Goal: Navigation & Orientation: Find specific page/section

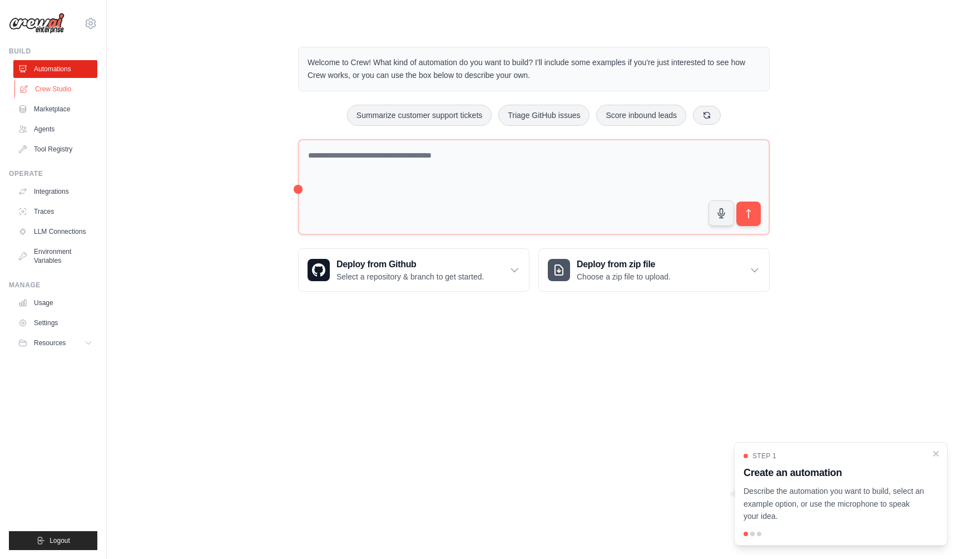
click at [61, 90] on link "Crew Studio" at bounding box center [56, 89] width 84 height 18
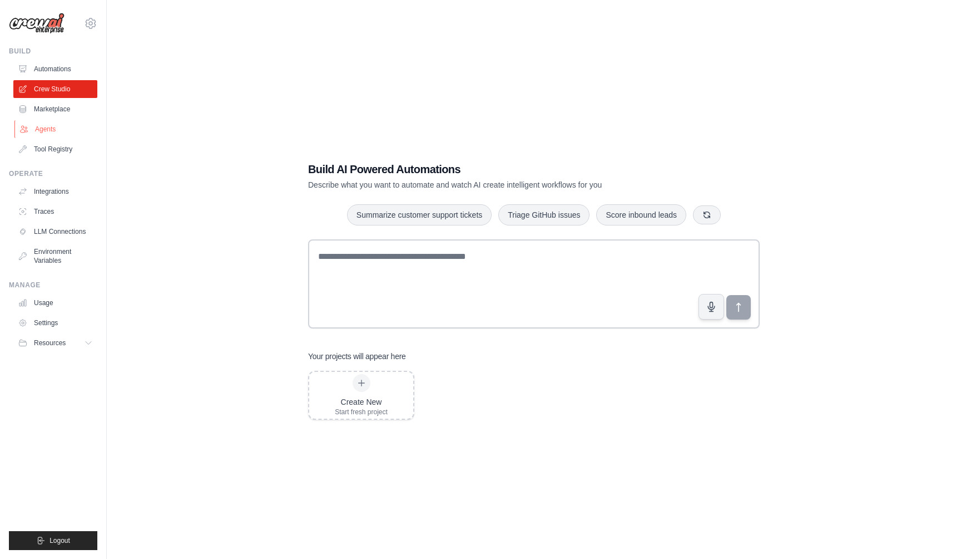
click at [48, 127] on link "Agents" at bounding box center [56, 129] width 84 height 18
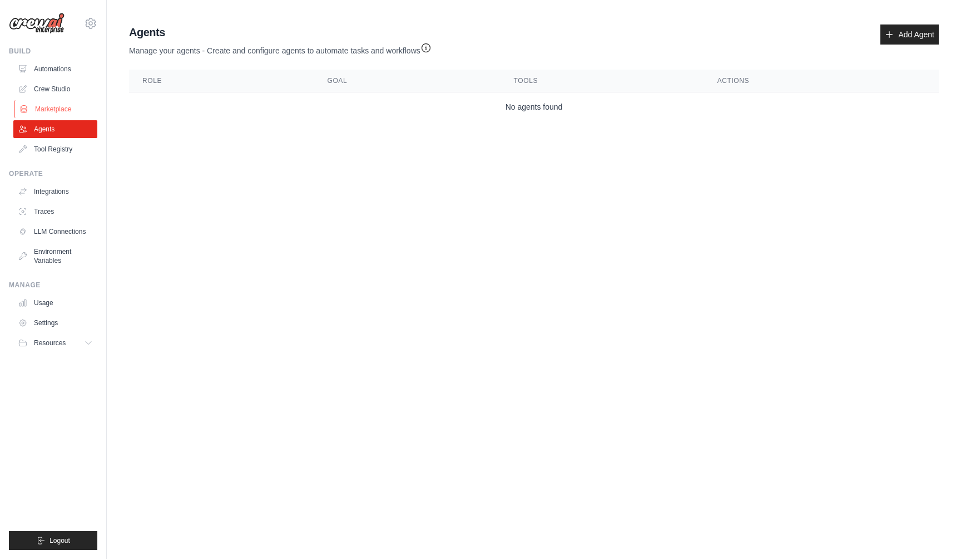
click at [52, 109] on link "Marketplace" at bounding box center [56, 109] width 84 height 18
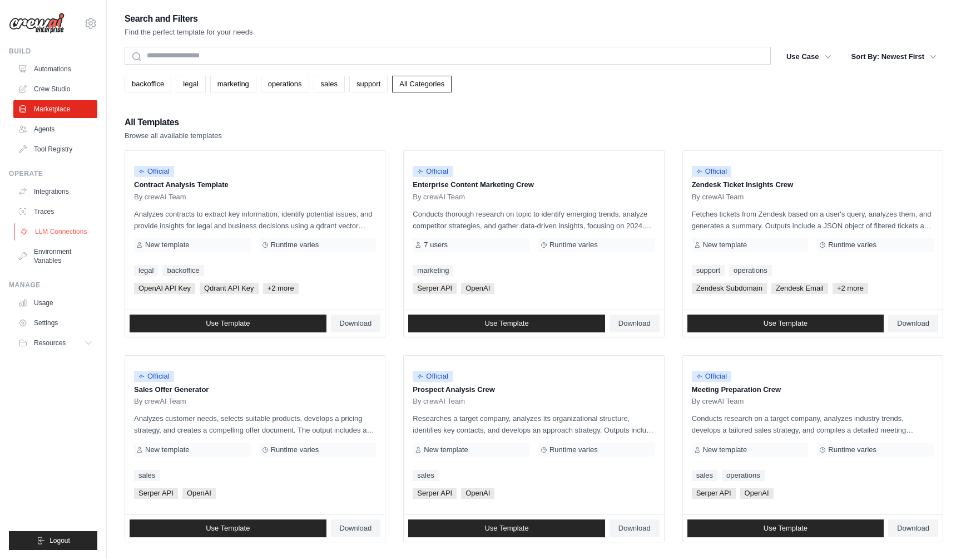
click at [77, 233] on link "LLM Connections" at bounding box center [56, 232] width 84 height 18
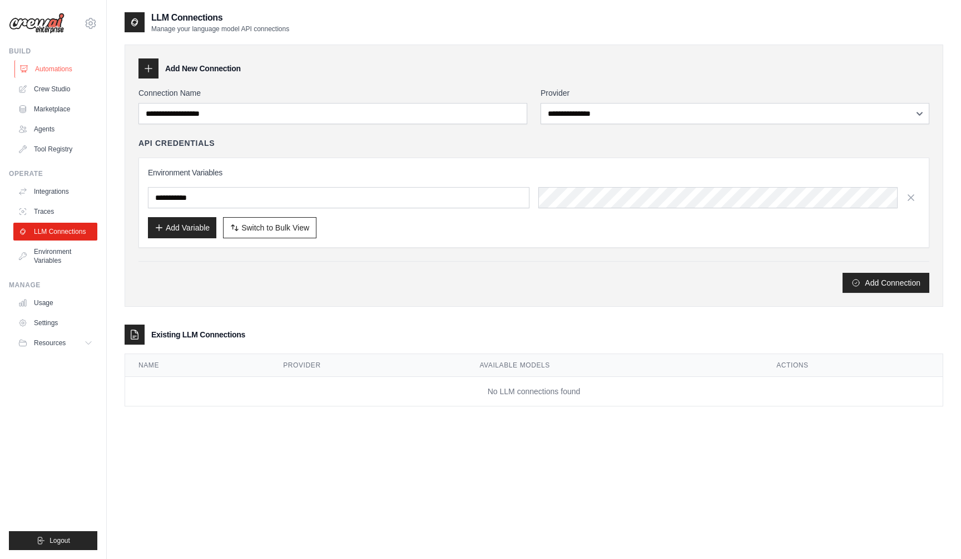
click at [46, 69] on link "Automations" at bounding box center [56, 69] width 84 height 18
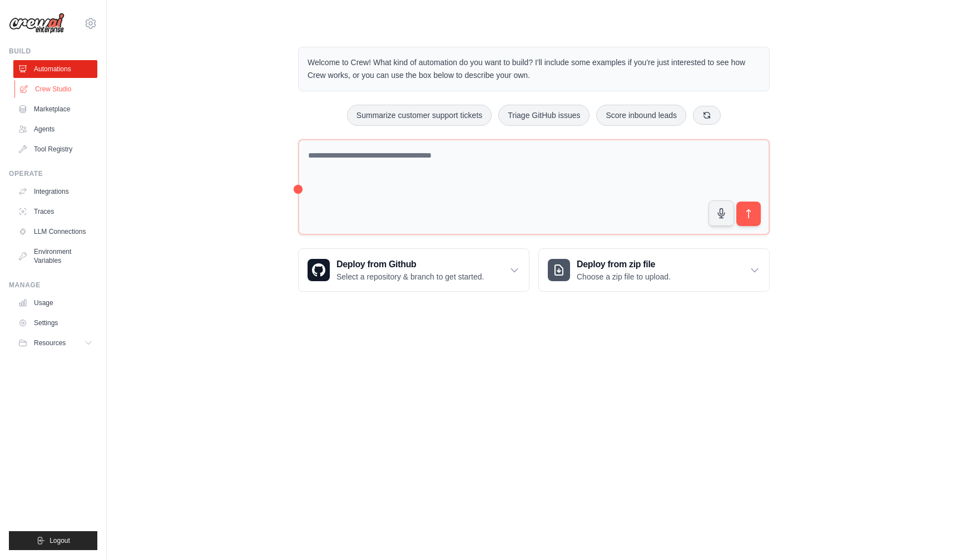
click at [48, 89] on link "Crew Studio" at bounding box center [56, 89] width 84 height 18
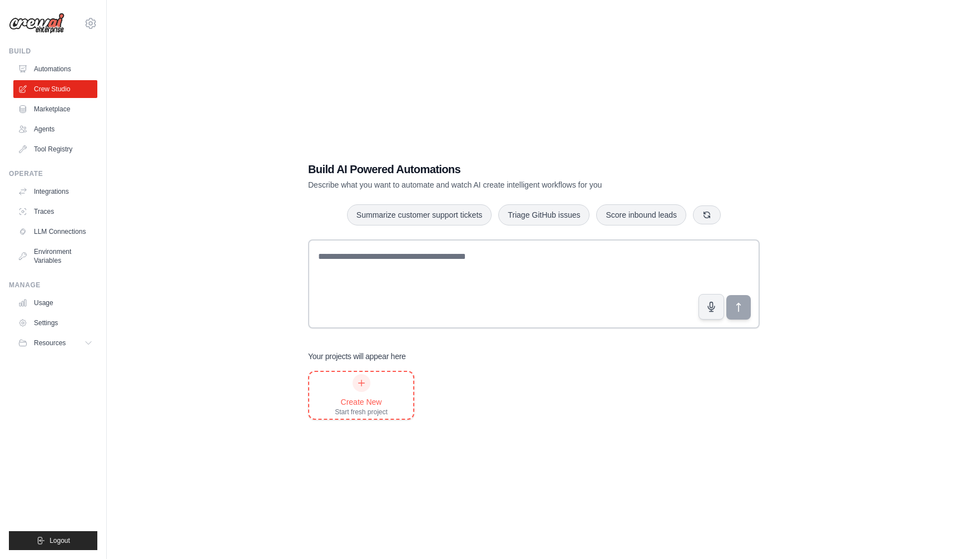
click at [366, 384] on div at bounding box center [362, 383] width 18 height 18
click at [45, 103] on link "Marketplace" at bounding box center [56, 109] width 84 height 18
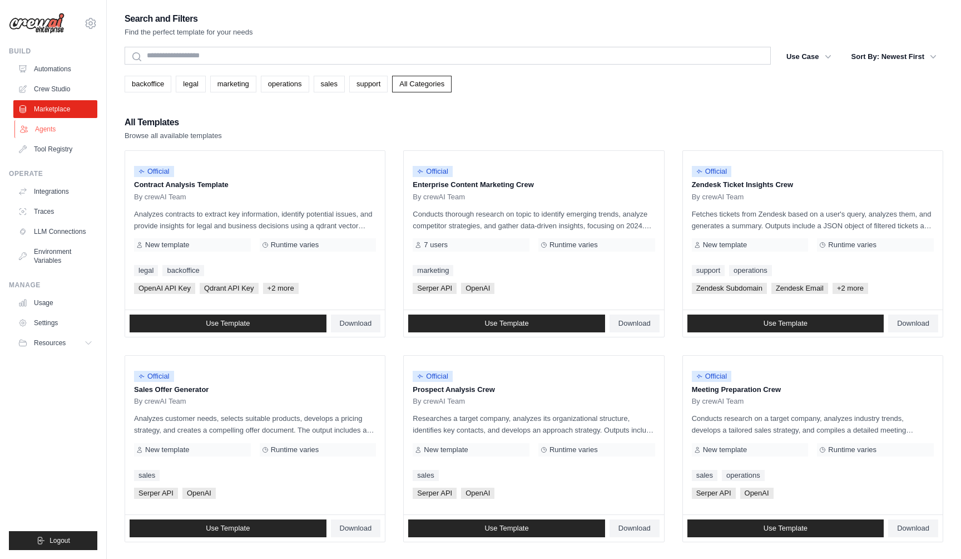
click at [43, 126] on link "Agents" at bounding box center [56, 129] width 84 height 18
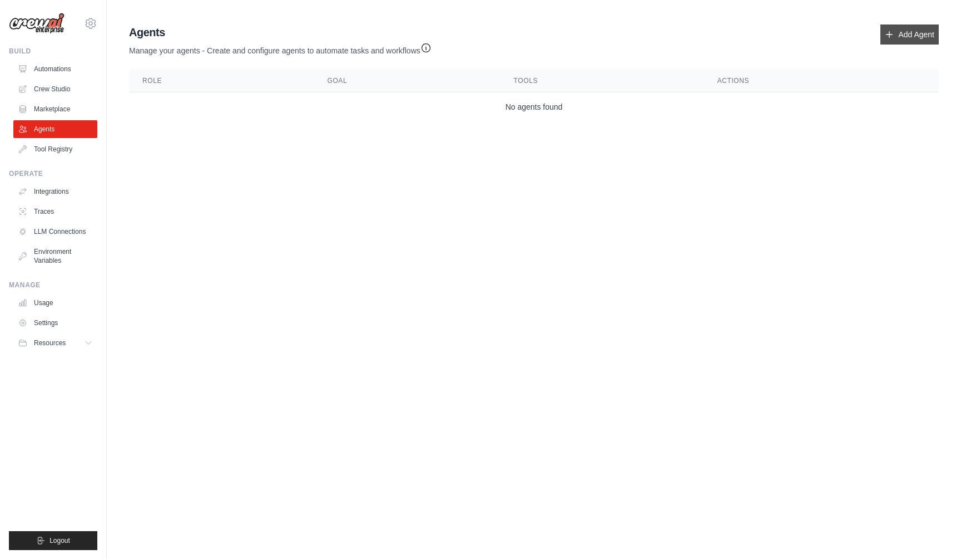
click at [905, 32] on link "Add Agent" at bounding box center [910, 34] width 58 height 20
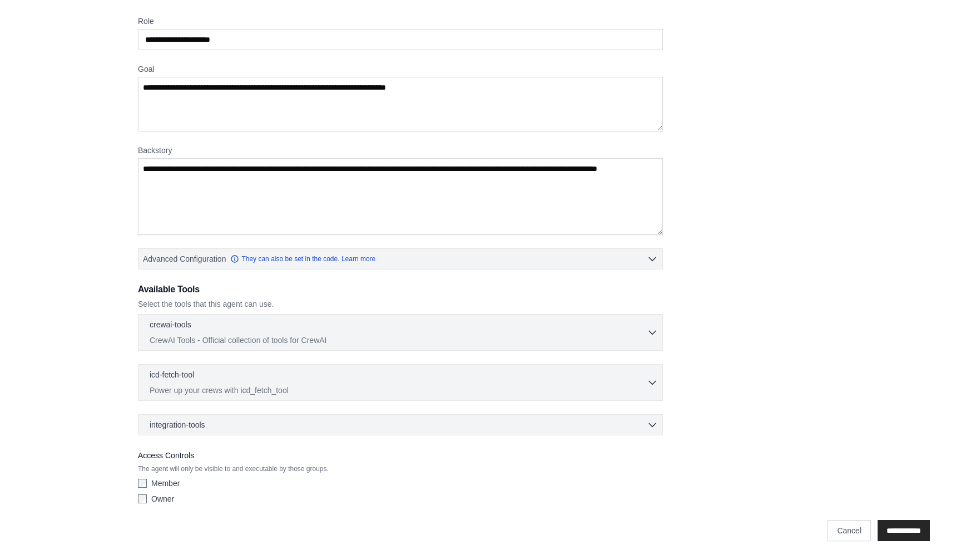
scroll to position [1, 0]
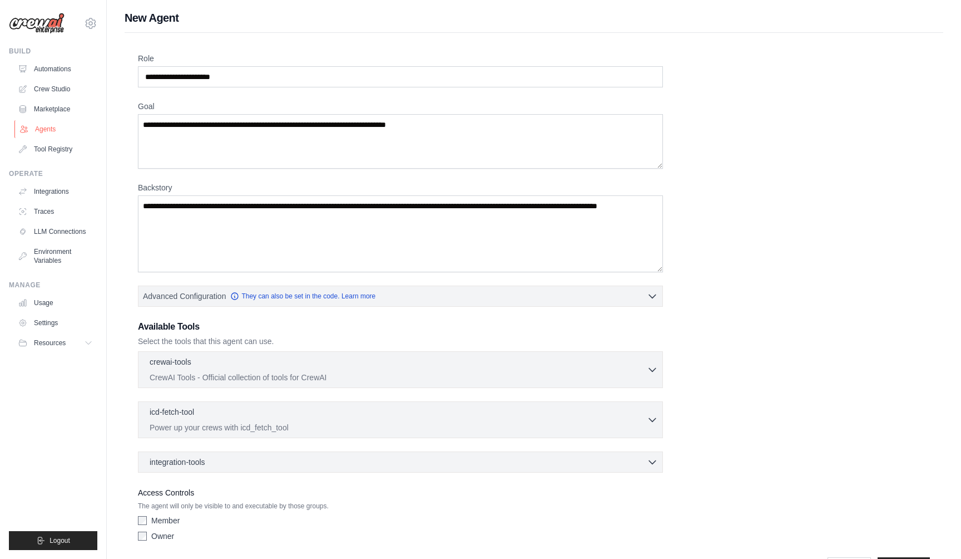
click at [44, 126] on link "Agents" at bounding box center [56, 129] width 84 height 18
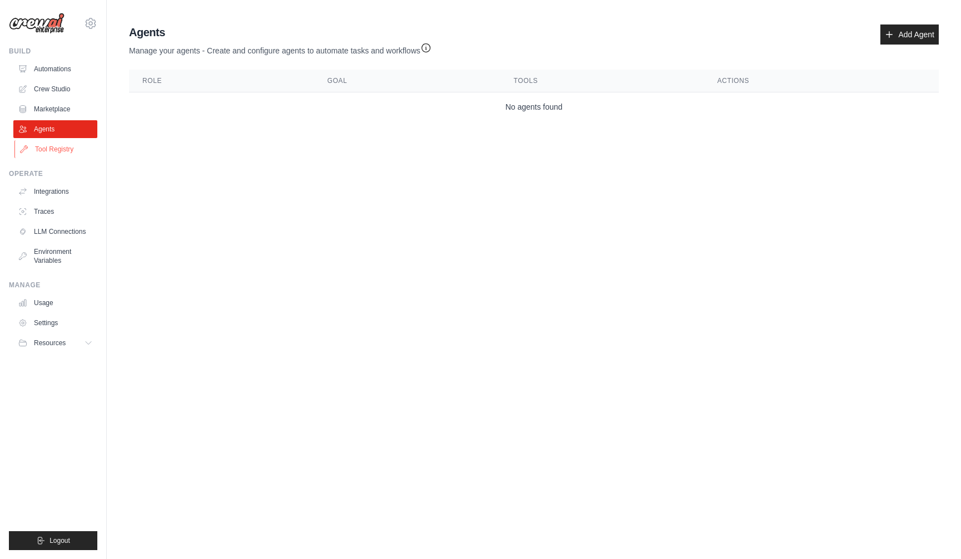
click at [47, 149] on link "Tool Registry" at bounding box center [56, 149] width 84 height 18
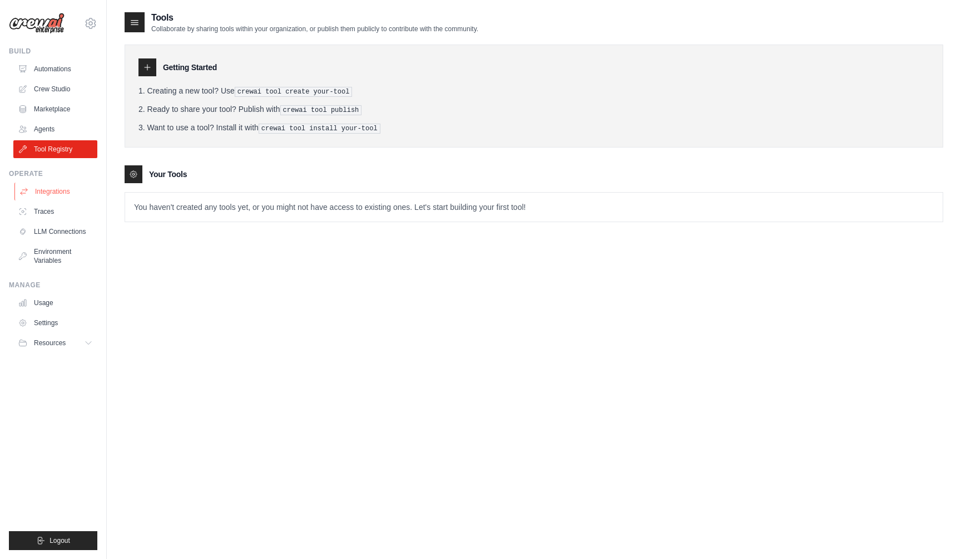
click at [55, 189] on link "Integrations" at bounding box center [56, 191] width 84 height 18
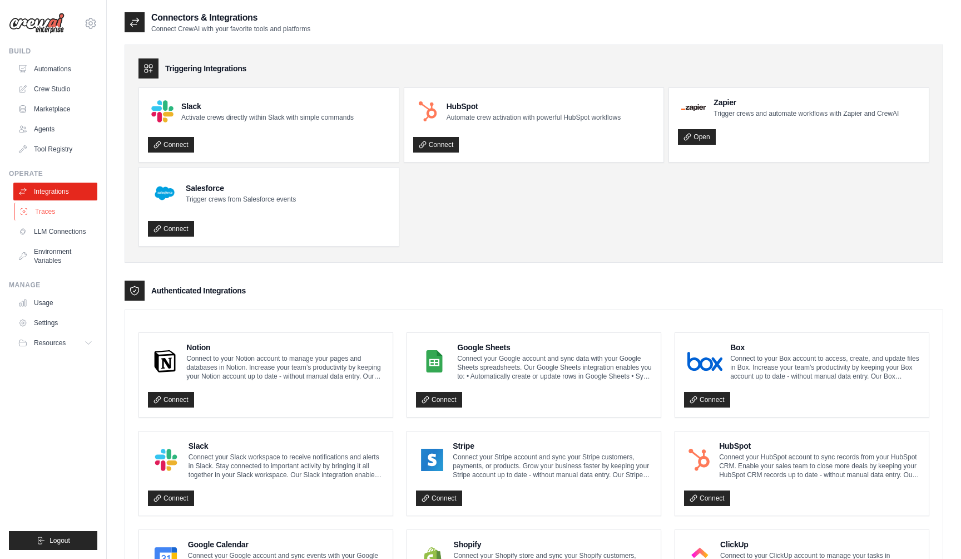
click at [45, 210] on link "Traces" at bounding box center [56, 212] width 84 height 18
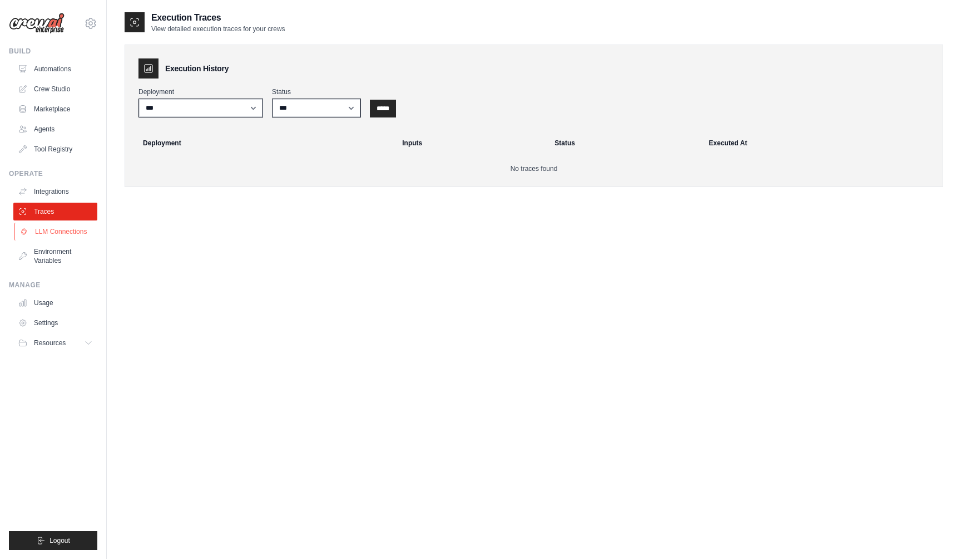
click at [55, 227] on link "LLM Connections" at bounding box center [56, 232] width 84 height 18
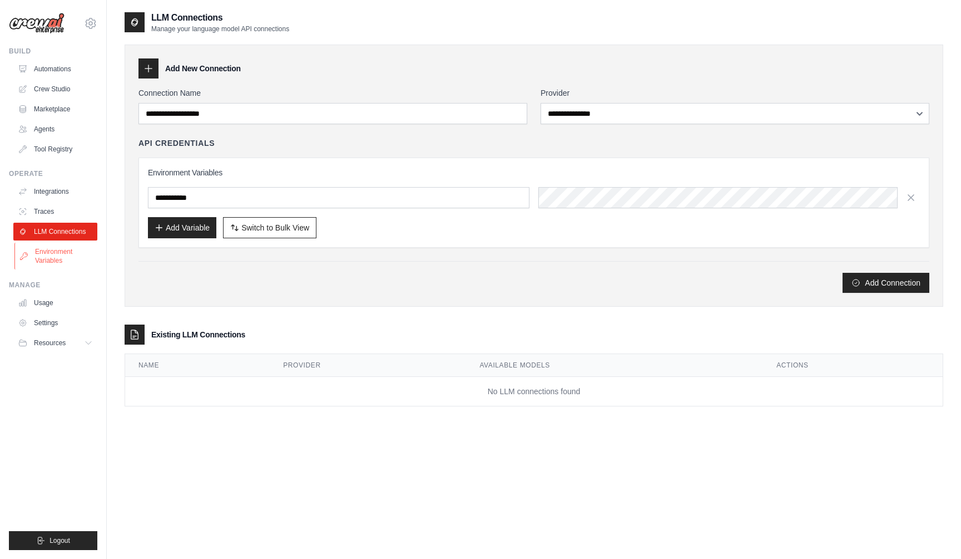
click at [50, 253] on link "Environment Variables" at bounding box center [56, 256] width 84 height 27
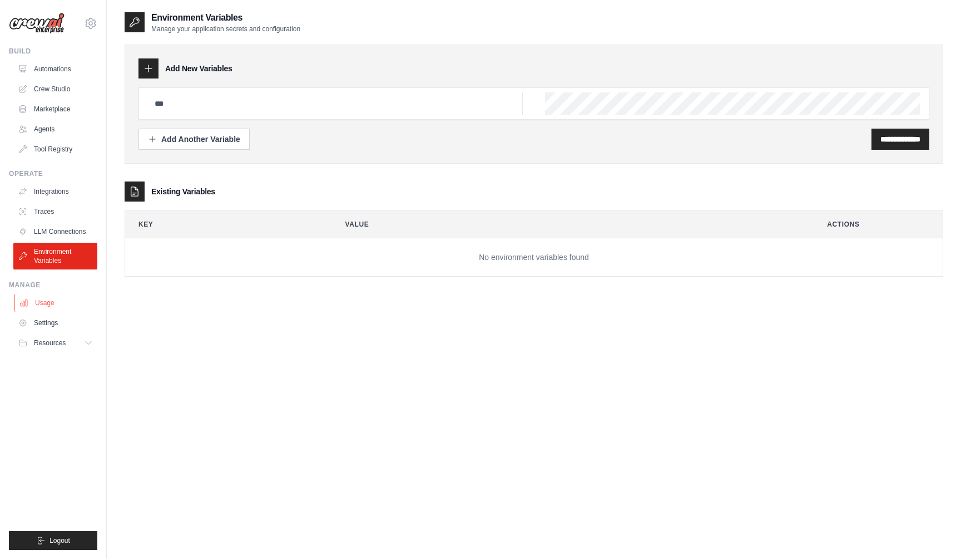
click at [43, 303] on link "Usage" at bounding box center [56, 303] width 84 height 18
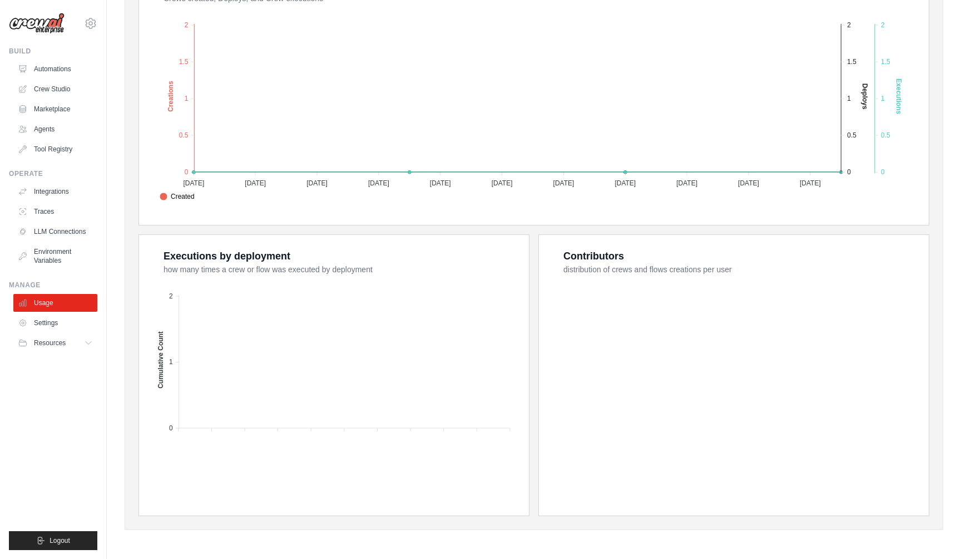
scroll to position [129, 0]
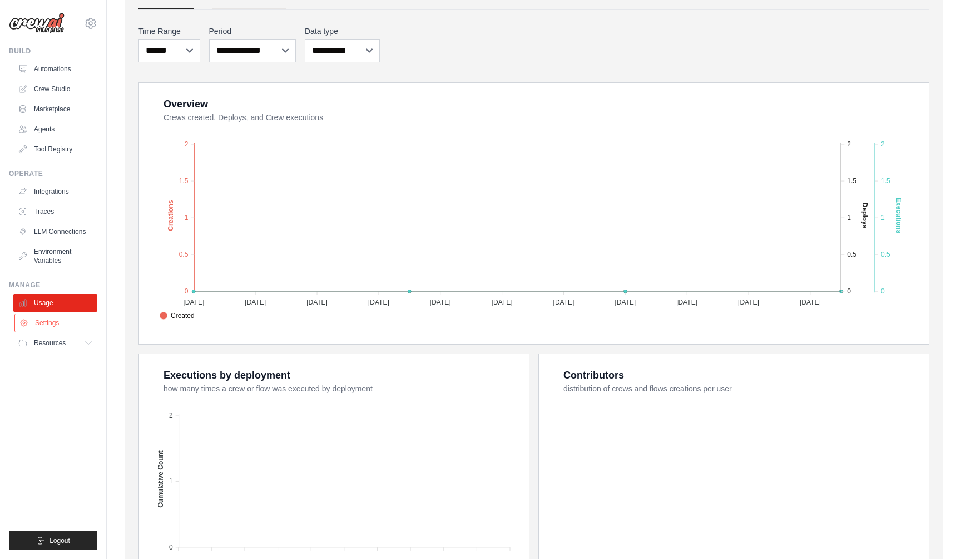
click at [43, 320] on link "Settings" at bounding box center [56, 323] width 84 height 18
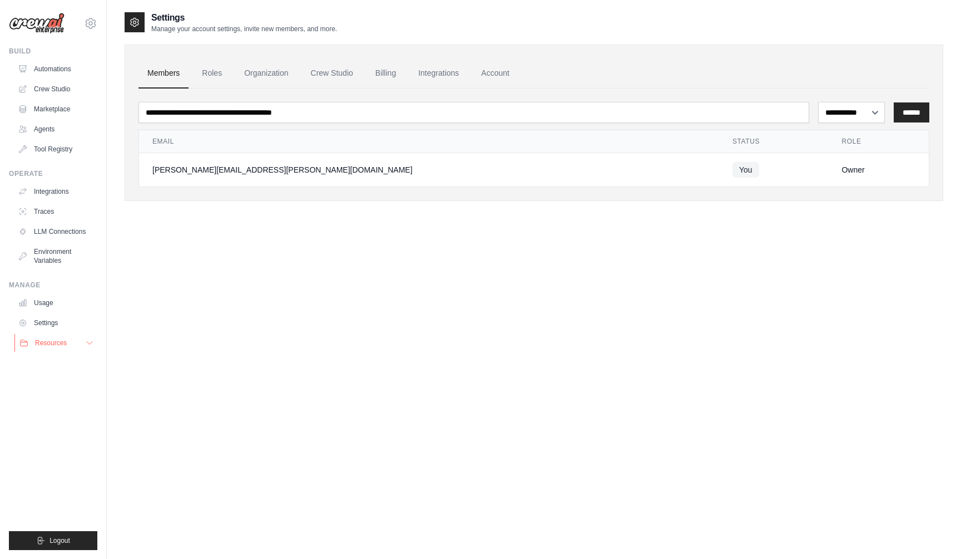
click at [51, 346] on span "Resources" at bounding box center [51, 342] width 32 height 9
click at [61, 361] on span "Documentation" at bounding box center [62, 361] width 45 height 9
click at [56, 73] on link "Automations" at bounding box center [56, 69] width 84 height 18
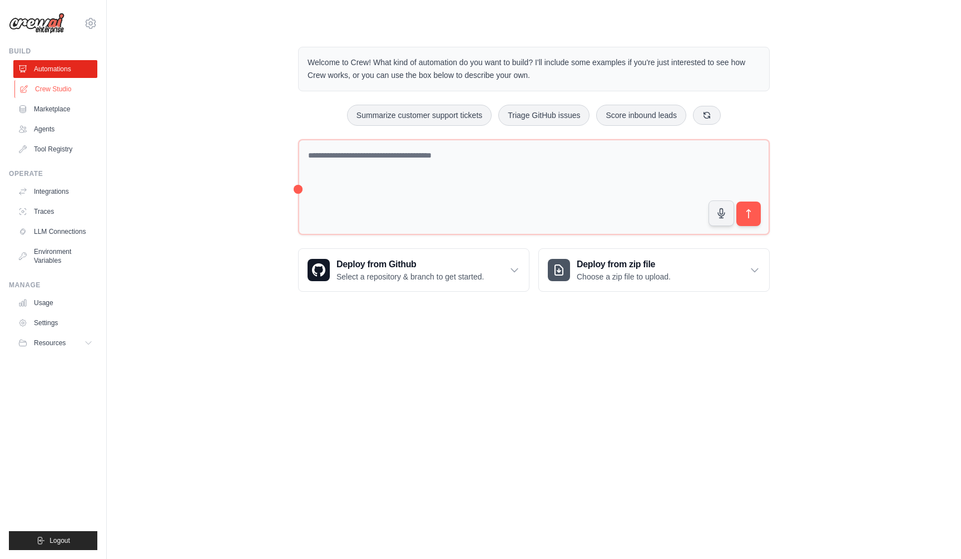
click at [51, 88] on link "Crew Studio" at bounding box center [56, 89] width 84 height 18
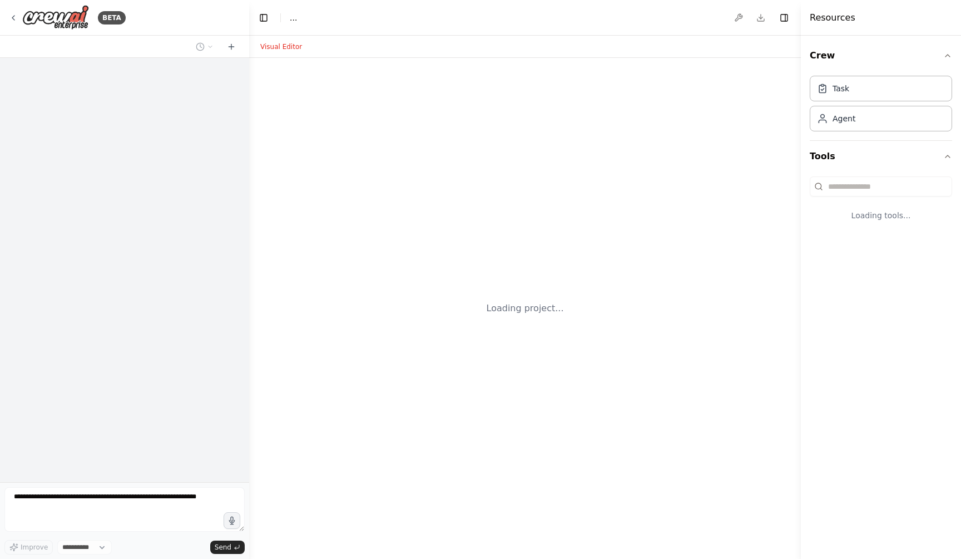
select select "****"
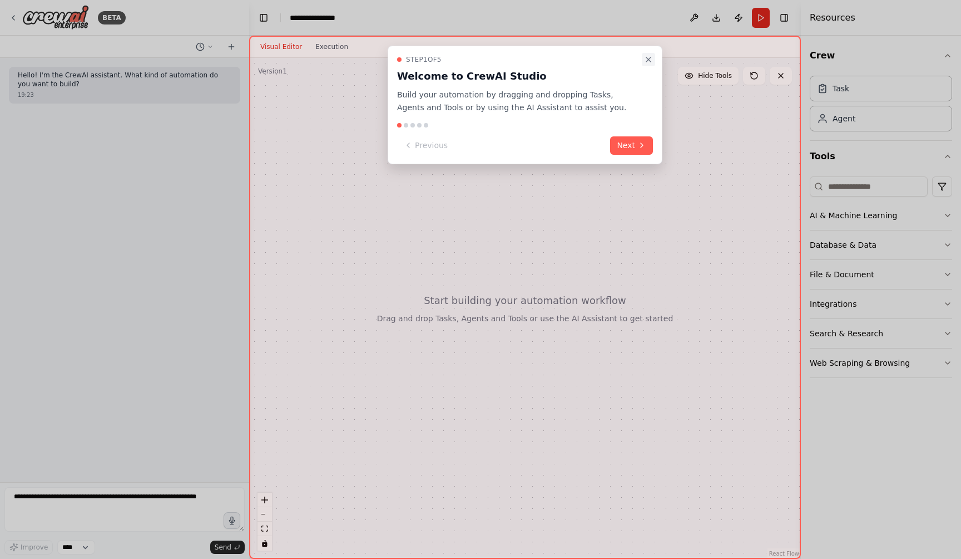
click at [650, 60] on icon "Close walkthrough" at bounding box center [648, 59] width 9 height 9
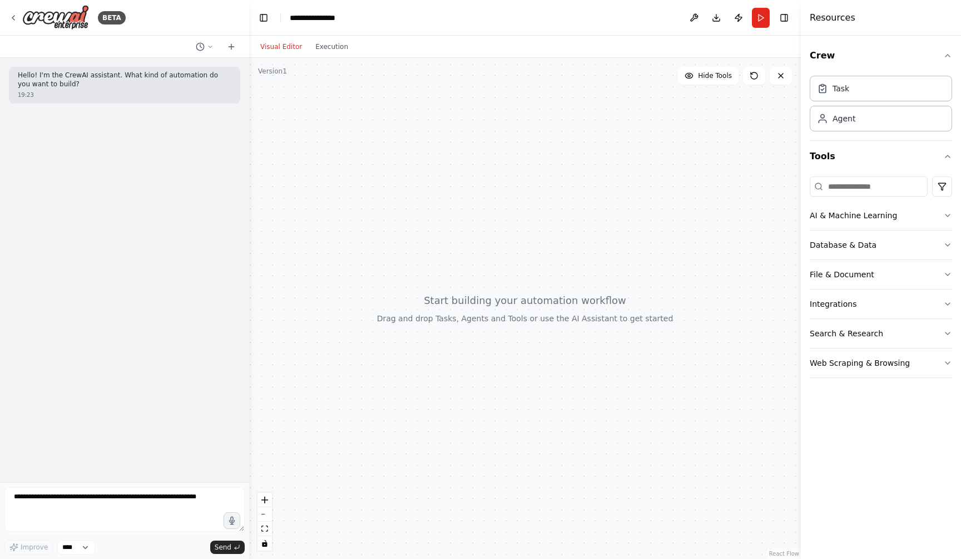
drag, startPoint x: 533, startPoint y: 224, endPoint x: 519, endPoint y: 181, distance: 45.2
click at [519, 181] on div at bounding box center [525, 308] width 552 height 501
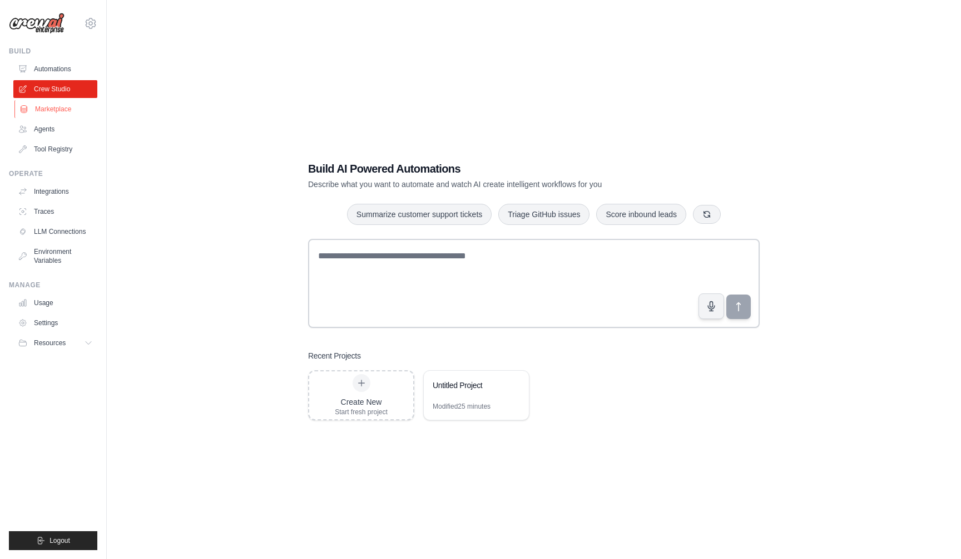
click at [46, 109] on link "Marketplace" at bounding box center [56, 109] width 84 height 18
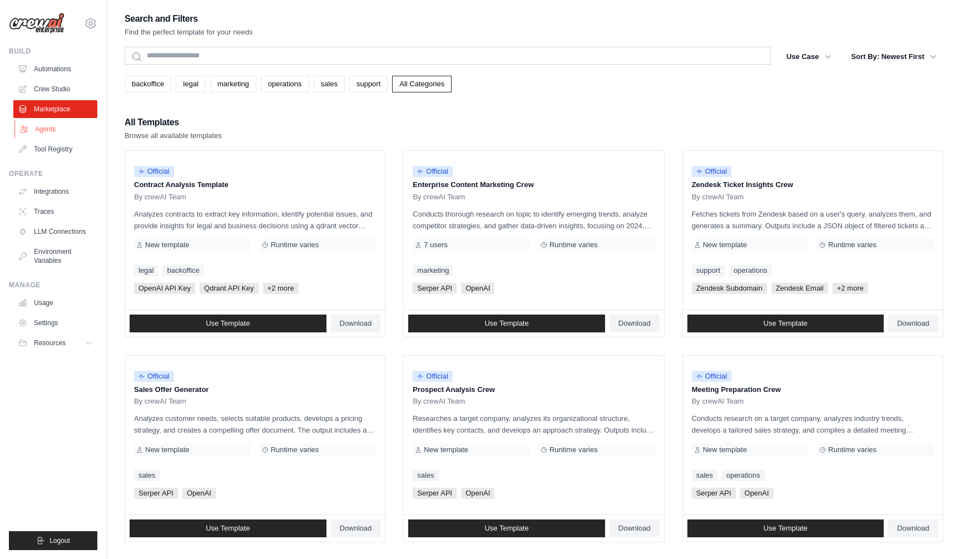
click at [45, 131] on link "Agents" at bounding box center [56, 129] width 84 height 18
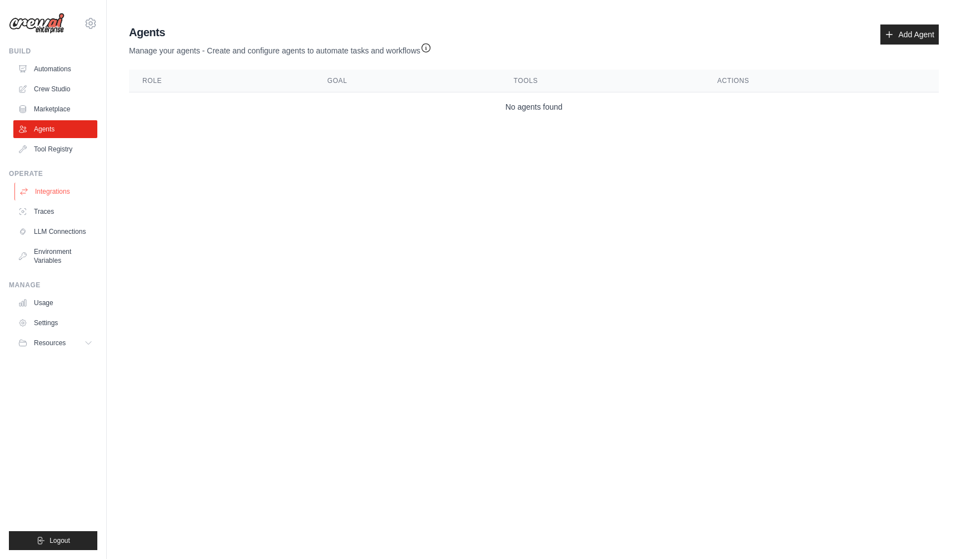
click at [43, 190] on link "Integrations" at bounding box center [56, 191] width 84 height 18
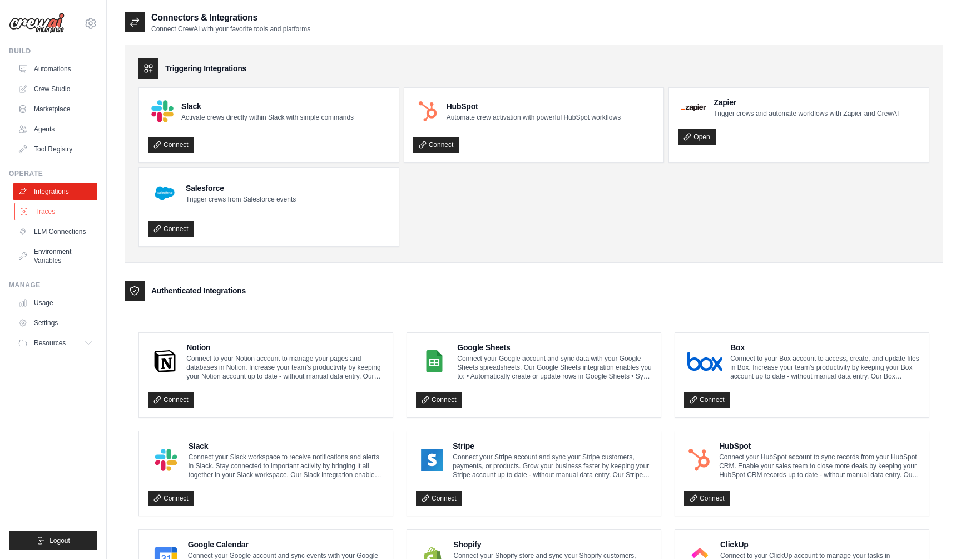
click at [41, 213] on link "Traces" at bounding box center [56, 212] width 84 height 18
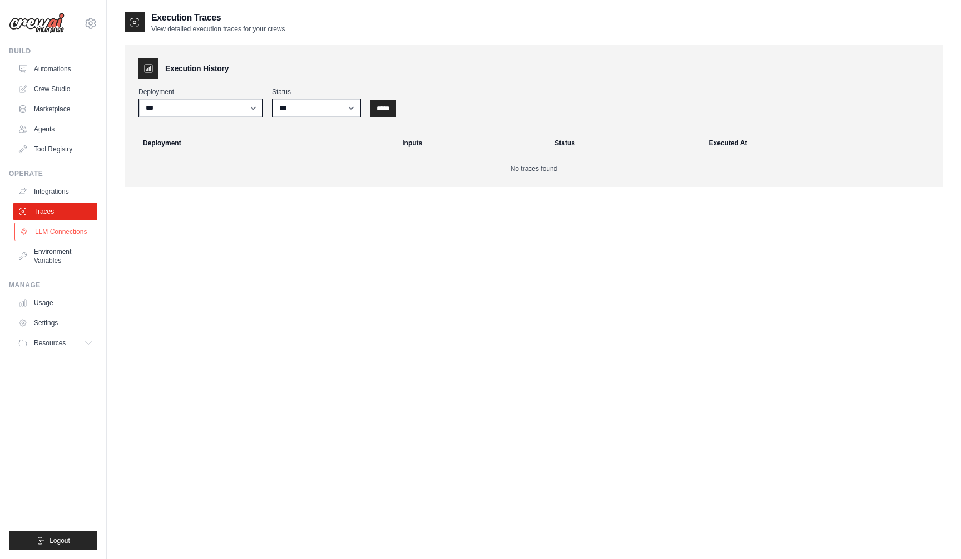
click at [58, 229] on link "LLM Connections" at bounding box center [56, 232] width 84 height 18
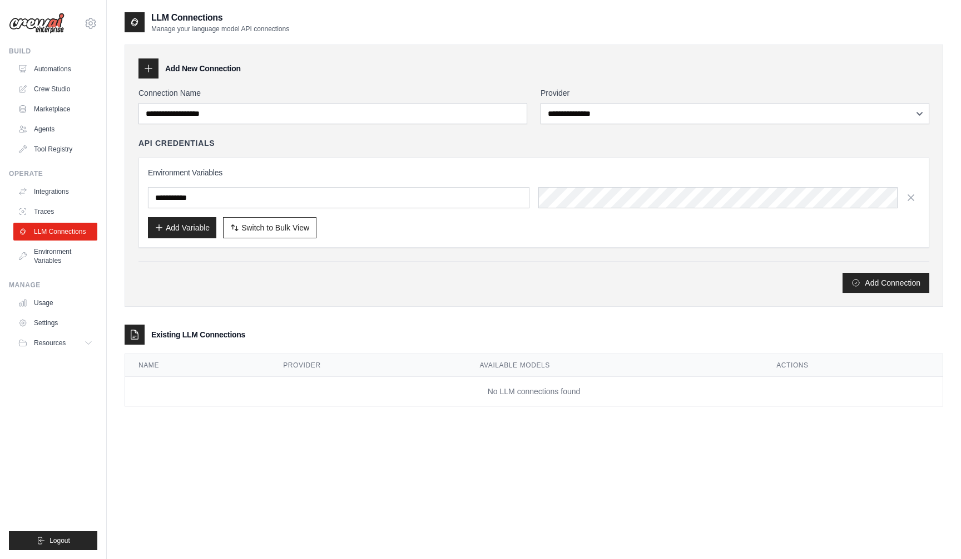
click at [134, 333] on icon at bounding box center [134, 334] width 11 height 11
click at [90, 22] on icon at bounding box center [90, 23] width 13 height 13
click at [68, 72] on link "Settings" at bounding box center [91, 75] width 98 height 20
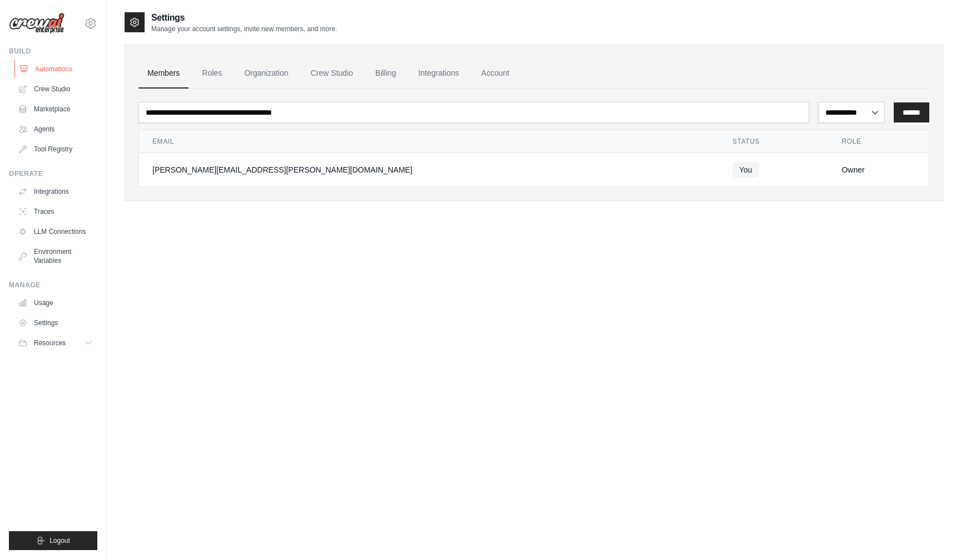
click at [53, 67] on link "Automations" at bounding box center [56, 69] width 84 height 18
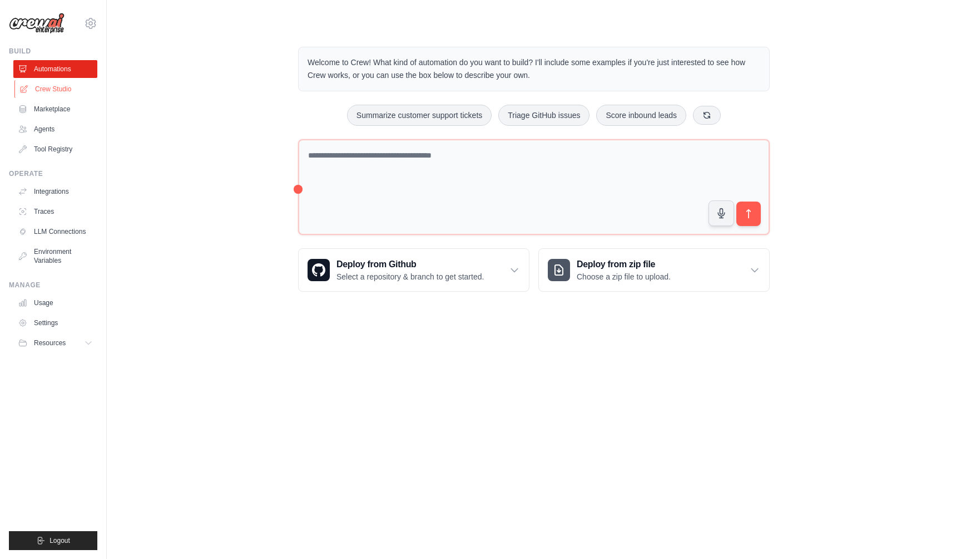
click at [51, 90] on link "Crew Studio" at bounding box center [56, 89] width 84 height 18
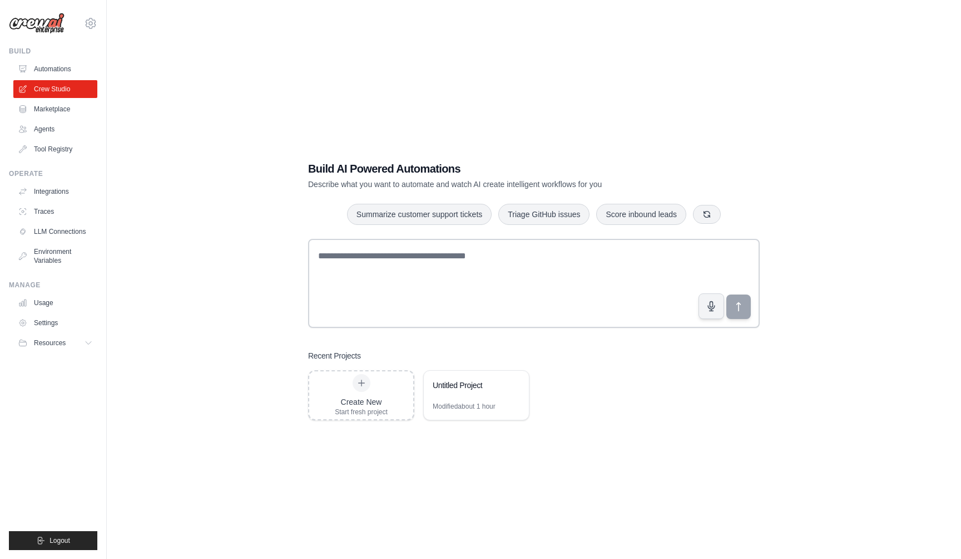
click at [52, 110] on link "Marketplace" at bounding box center [55, 109] width 84 height 18
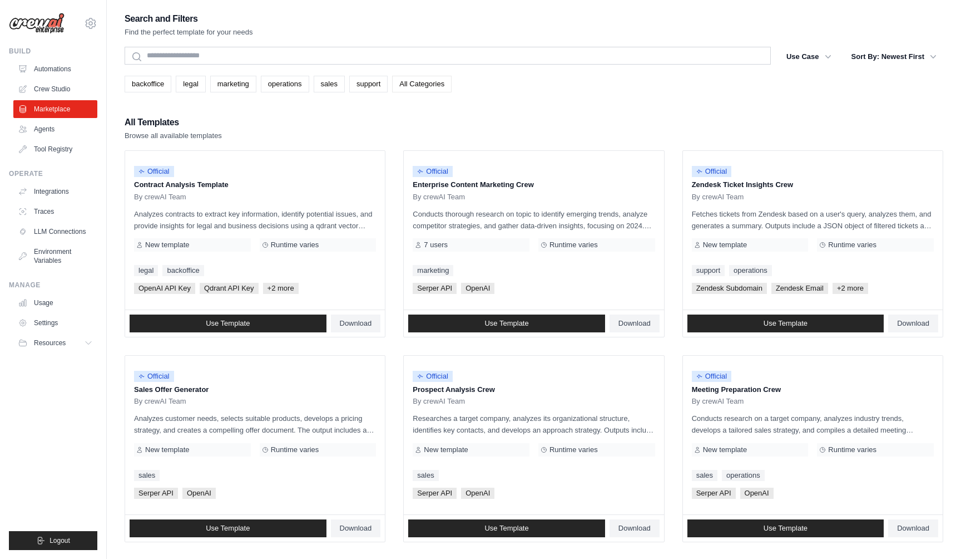
click at [429, 85] on link "All Categories" at bounding box center [422, 84] width 60 height 17
click at [353, 324] on span "Download" at bounding box center [356, 323] width 32 height 9
